Goal: Information Seeking & Learning: Learn about a topic

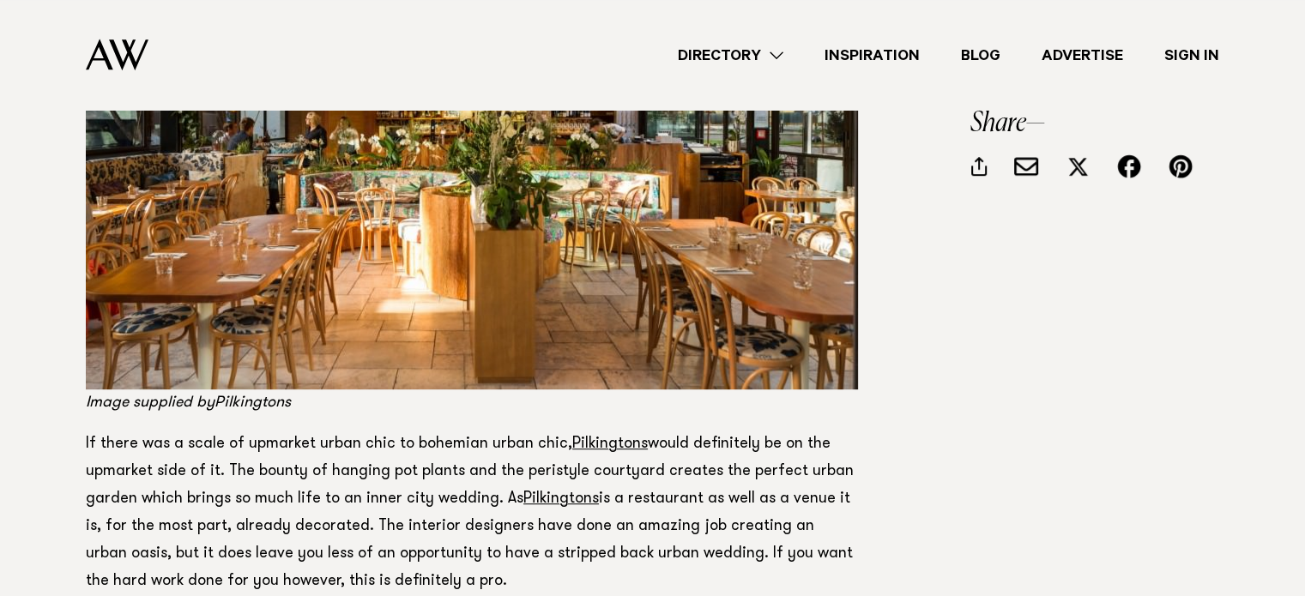
scroll to position [1115, 0]
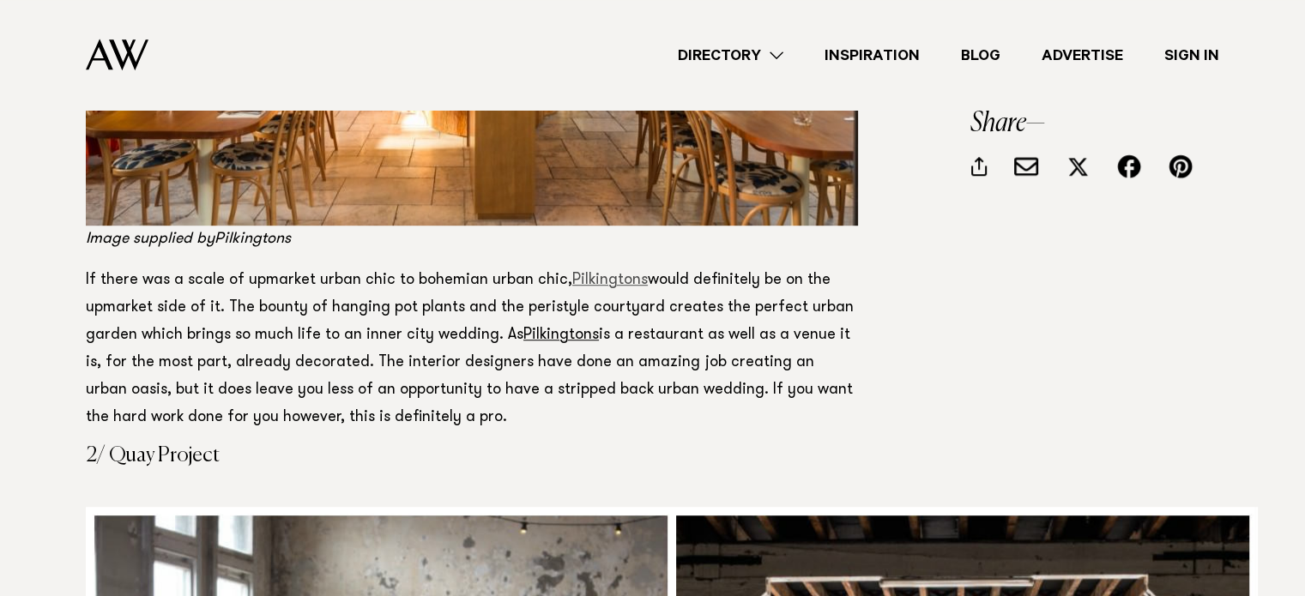
click at [618, 281] on link "Pilkingtons" at bounding box center [609, 280] width 75 height 15
click at [560, 334] on link "Pilkingtons" at bounding box center [560, 335] width 75 height 15
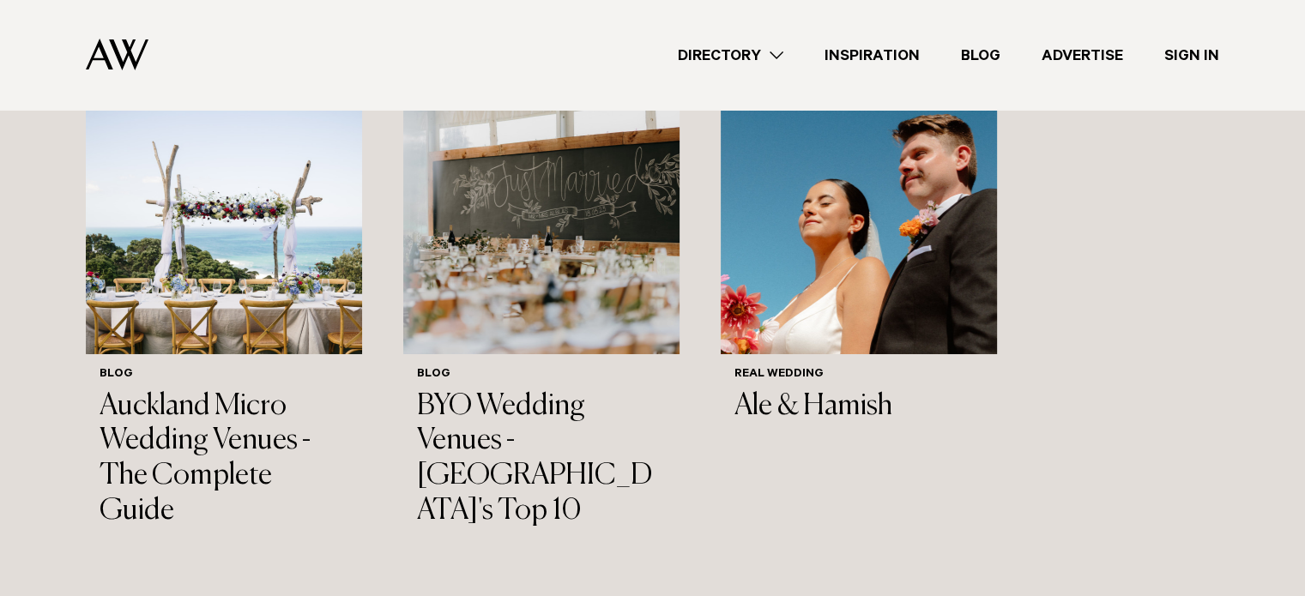
scroll to position [6090, 0]
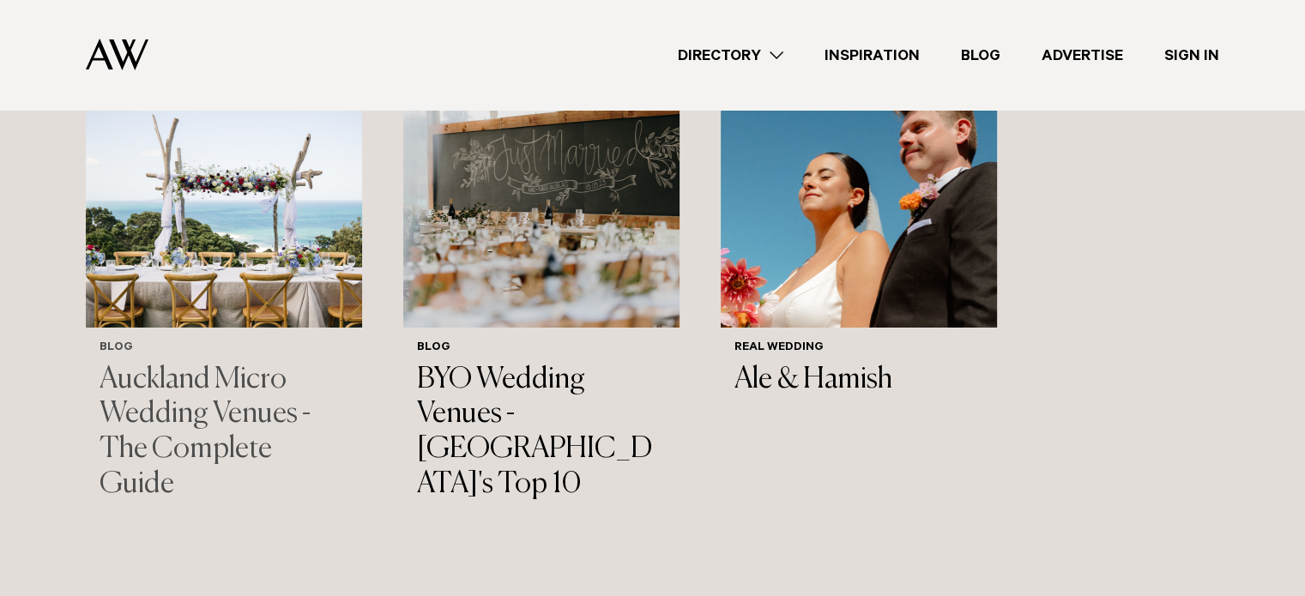
click at [168, 363] on h3 "Auckland Micro Wedding Venues - The Complete Guide" at bounding box center [224, 433] width 249 height 140
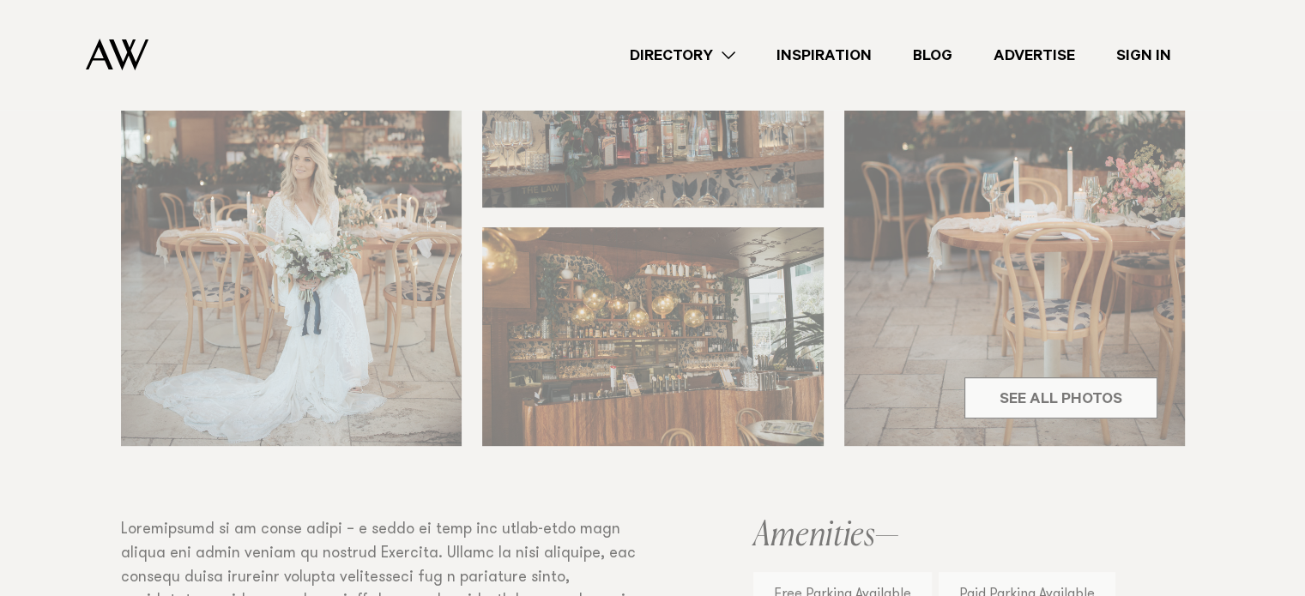
scroll to position [858, 0]
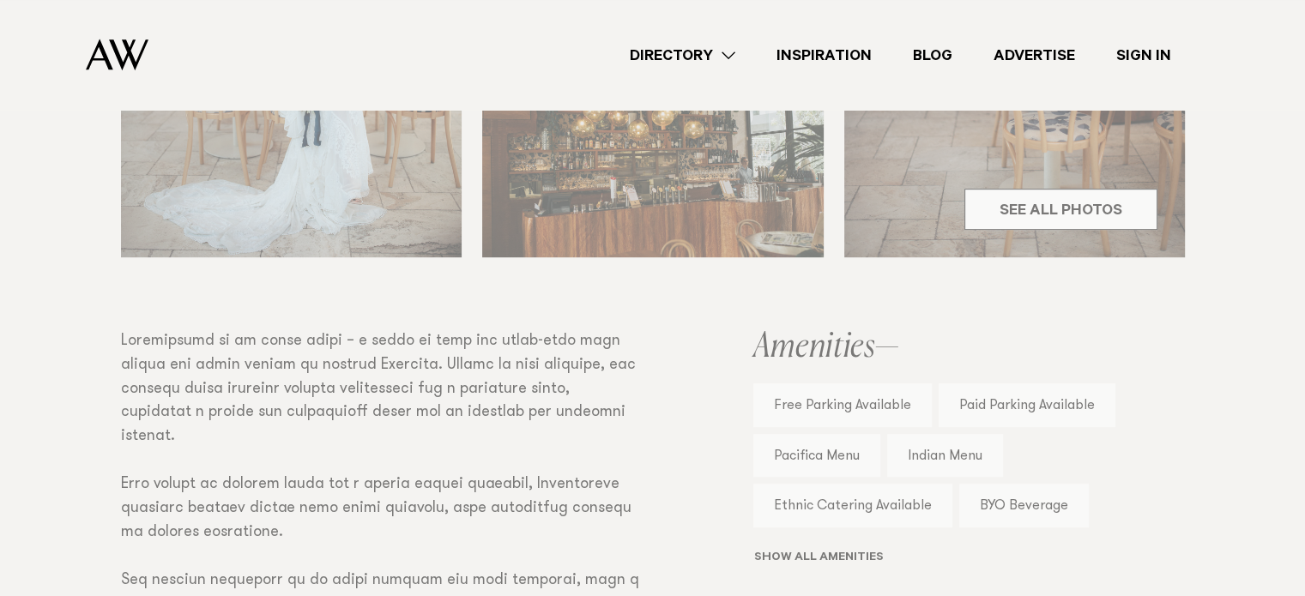
click at [1040, 215] on div "Venues [GEOGRAPHIC_DATA] Share Copy Link Email twitter" at bounding box center [652, 534] width 1305 height 2199
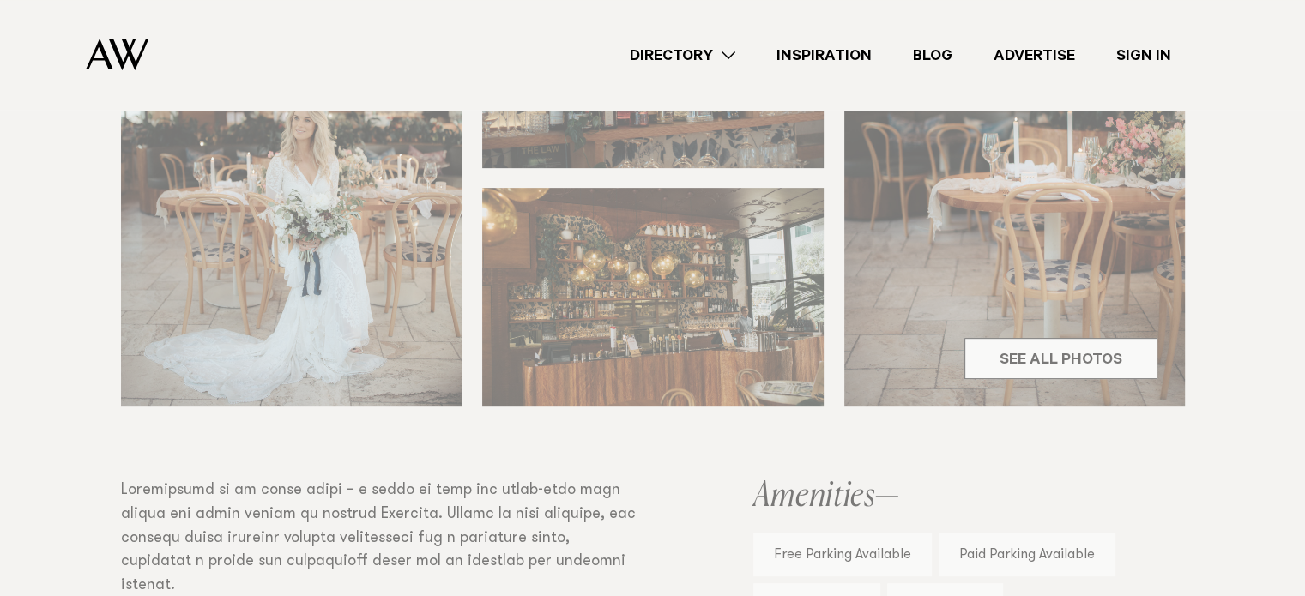
scroll to position [515, 0]
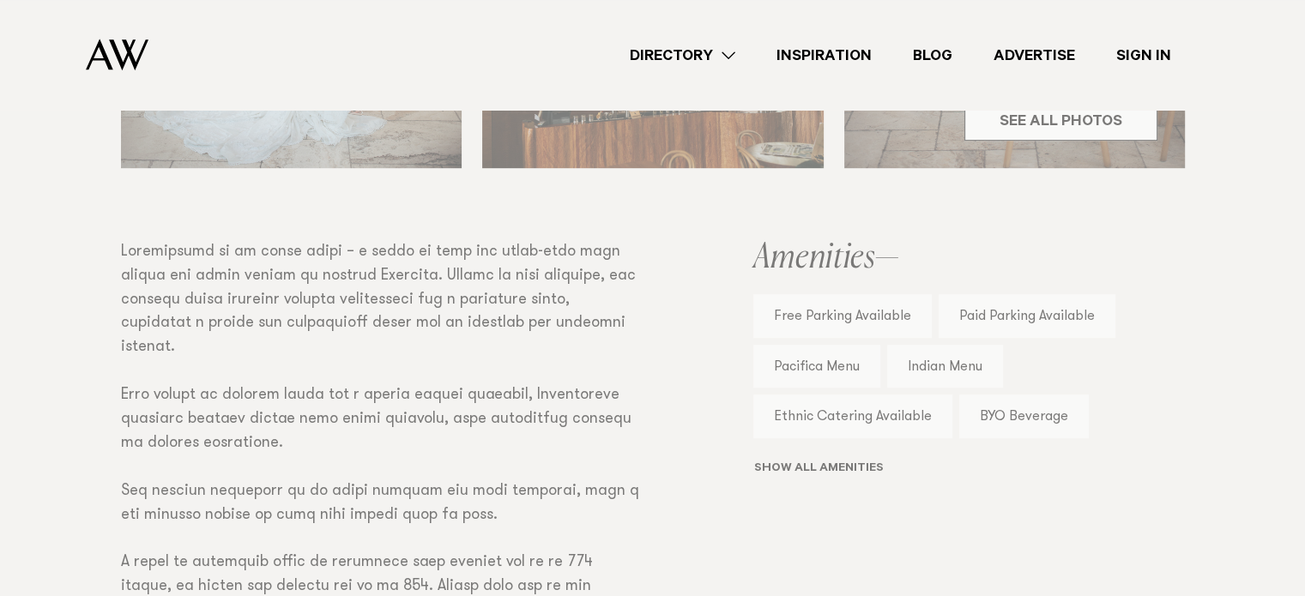
scroll to position [772, 0]
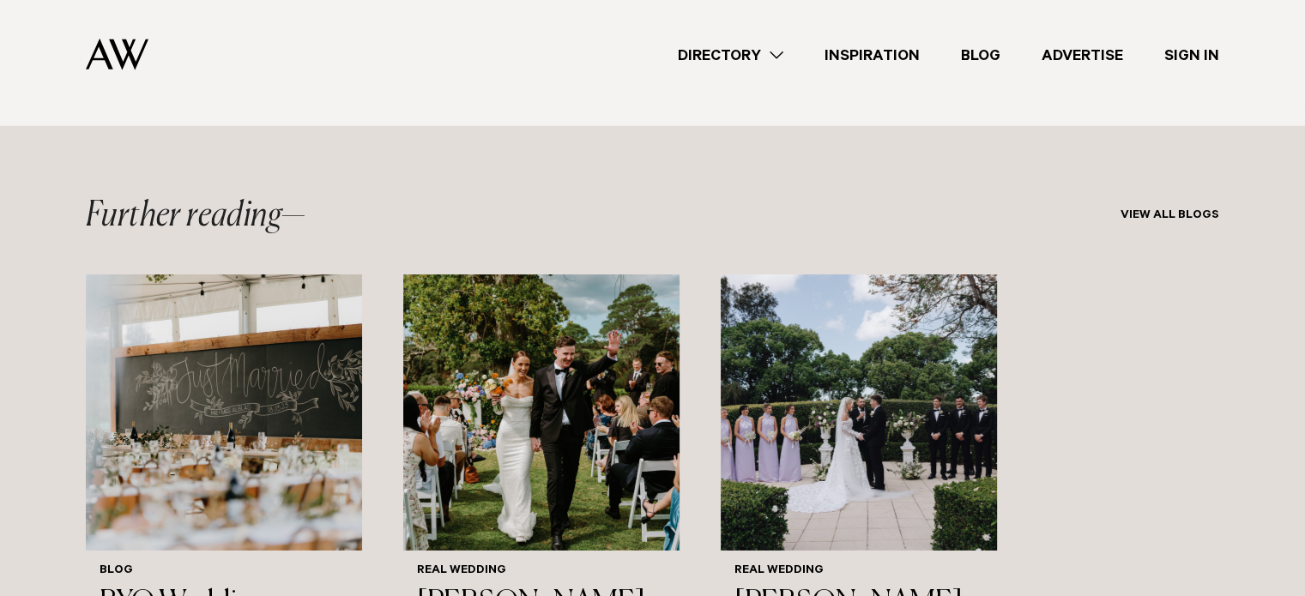
scroll to position [25048, 0]
